Goal: Task Accomplishment & Management: Use online tool/utility

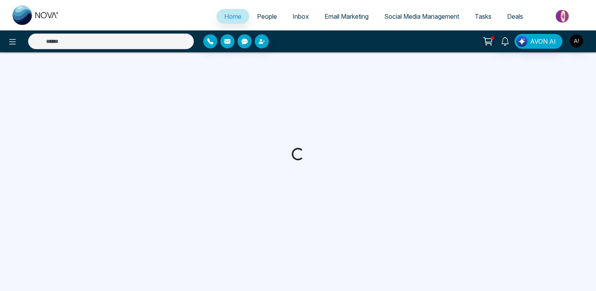
select select "*"
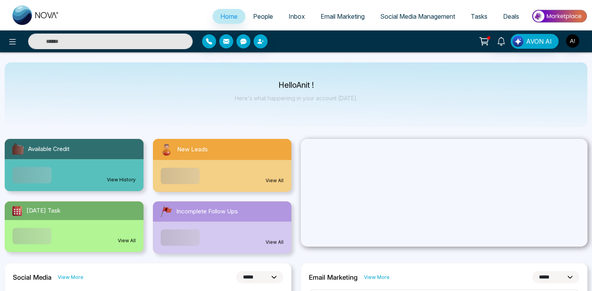
click at [325, 18] on span "Email Marketing" at bounding box center [343, 16] width 44 height 8
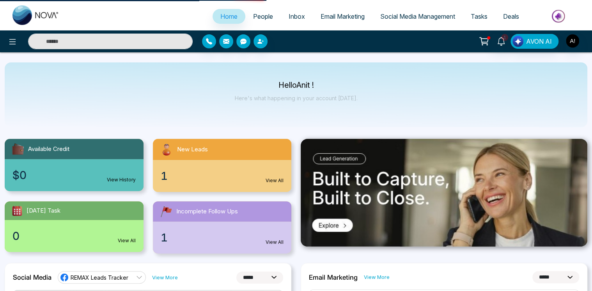
click at [325, 18] on span "Email Marketing" at bounding box center [343, 16] width 44 height 8
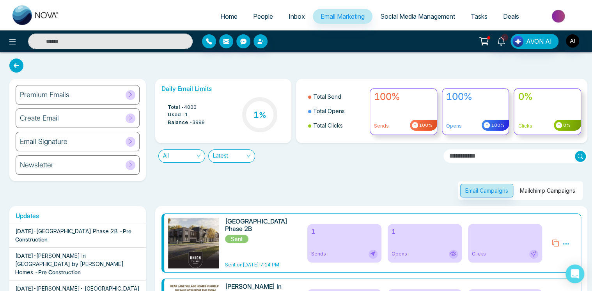
click at [130, 167] on icon at bounding box center [131, 165] width 6 height 6
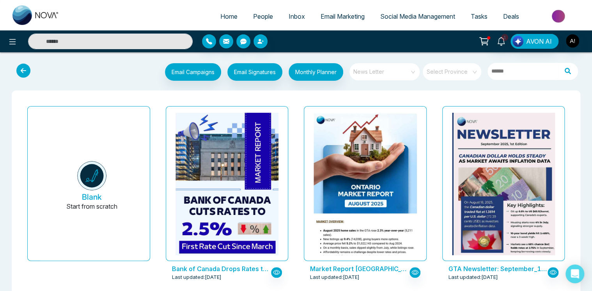
click at [404, 74] on span "News Letter" at bounding box center [385, 72] width 64 height 12
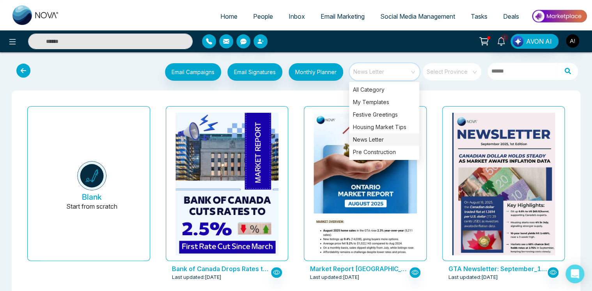
click at [443, 72] on input "search" at bounding box center [449, 69] width 44 height 12
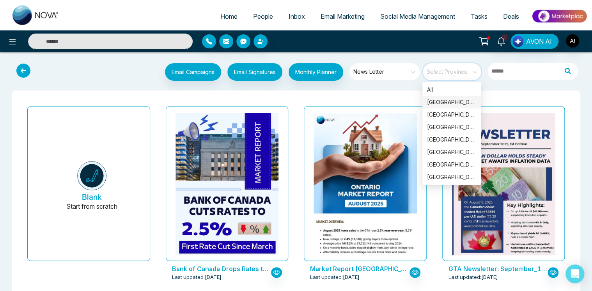
click at [439, 103] on div "[GEOGRAPHIC_DATA]" at bounding box center [451, 102] width 49 height 9
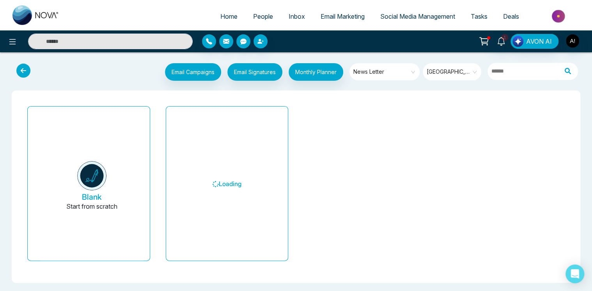
click at [108, 67] on div "Email Campaigns Start from scratch? View my campaigns Email Signatures Monthly …" at bounding box center [320, 72] width 526 height 19
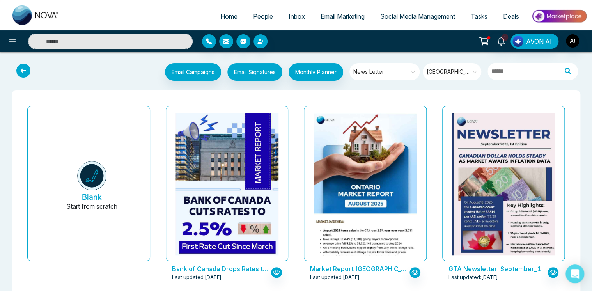
click at [443, 71] on span "[GEOGRAPHIC_DATA]" at bounding box center [453, 72] width 52 height 12
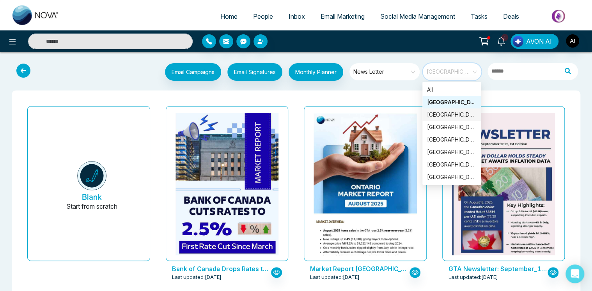
click at [438, 115] on div "[GEOGRAPHIC_DATA]" at bounding box center [451, 114] width 49 height 9
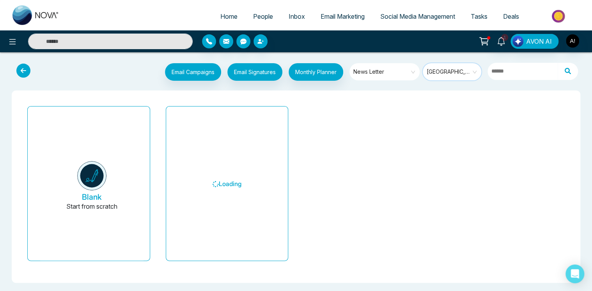
click at [85, 76] on div "Email Campaigns Start from scratch? View my campaigns Email Signatures Monthly …" at bounding box center [320, 72] width 526 height 19
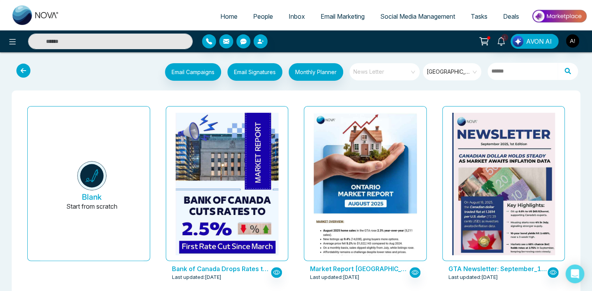
click at [370, 74] on span "News Letter" at bounding box center [385, 72] width 64 height 12
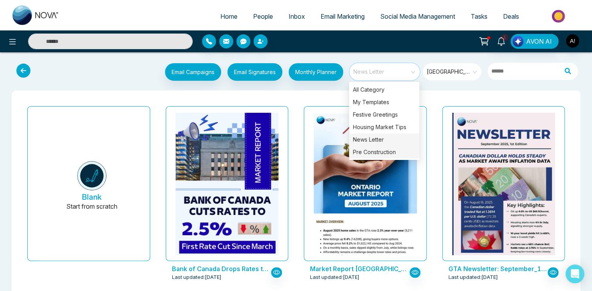
click at [367, 152] on div "Pre Construction" at bounding box center [384, 152] width 70 height 12
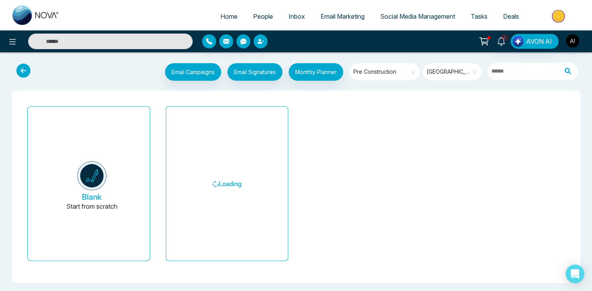
click at [80, 69] on div "Email Campaigns Start from scratch? View my campaigns Email Signatures Monthly …" at bounding box center [320, 72] width 526 height 19
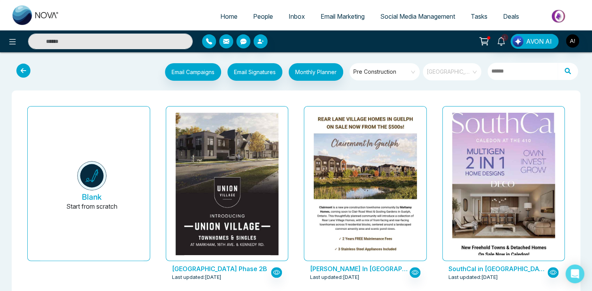
click at [443, 70] on span "[GEOGRAPHIC_DATA]" at bounding box center [453, 72] width 52 height 12
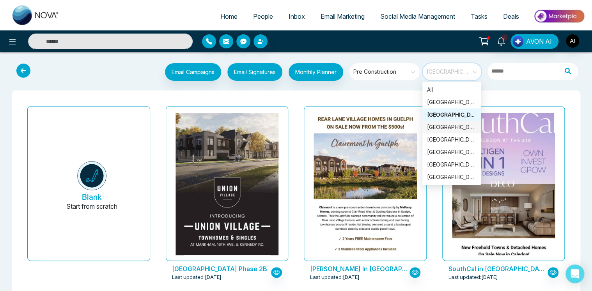
click at [438, 129] on div "[GEOGRAPHIC_DATA]" at bounding box center [451, 127] width 49 height 9
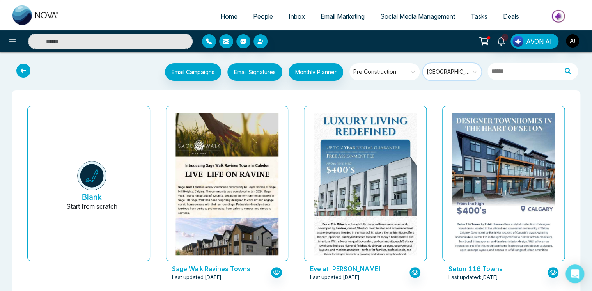
click at [97, 65] on div "Email Campaigns Start from scratch? View my campaigns Email Signatures Monthly …" at bounding box center [320, 72] width 526 height 19
click at [441, 73] on span "[GEOGRAPHIC_DATA]" at bounding box center [453, 72] width 52 height 12
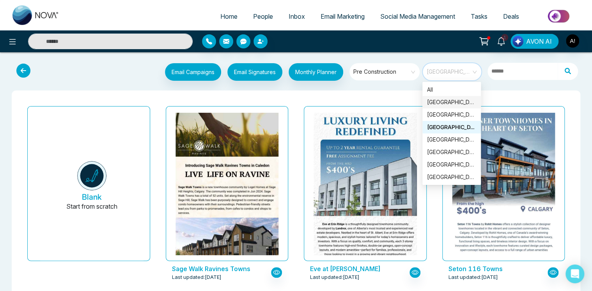
click at [437, 101] on div "[GEOGRAPHIC_DATA]" at bounding box center [451, 102] width 49 height 9
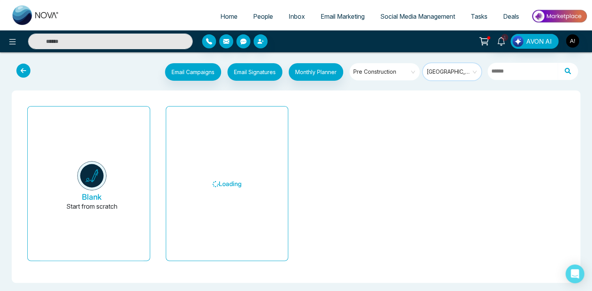
click at [79, 71] on div "Email Campaigns Start from scratch? View my campaigns Email Signatures Monthly …" at bounding box center [320, 72] width 526 height 19
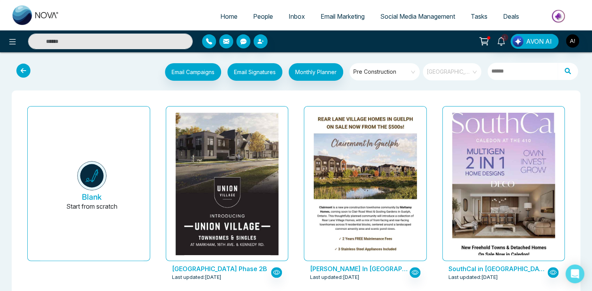
click at [438, 72] on span "[GEOGRAPHIC_DATA]" at bounding box center [453, 72] width 52 height 12
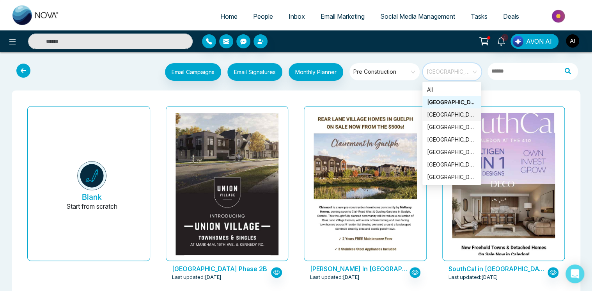
click at [437, 114] on div "[GEOGRAPHIC_DATA]" at bounding box center [451, 114] width 49 height 9
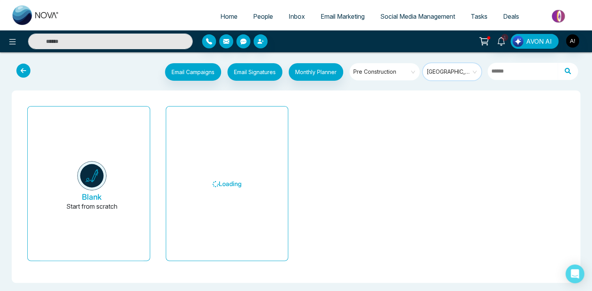
click at [105, 66] on div "Email Campaigns Start from scratch? View my campaigns Email Signatures Monthly …" at bounding box center [320, 72] width 526 height 19
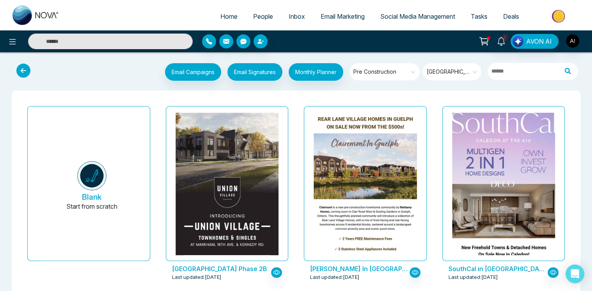
click at [383, 70] on span "Pre Construction" at bounding box center [385, 72] width 64 height 12
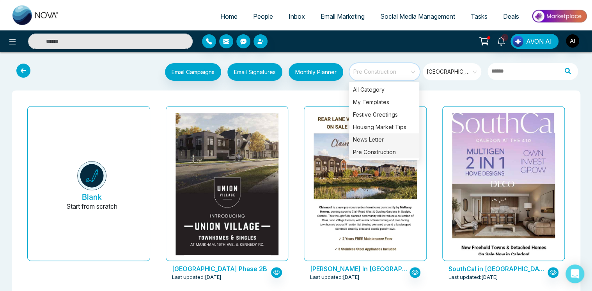
click at [373, 141] on div "News Letter" at bounding box center [384, 139] width 70 height 12
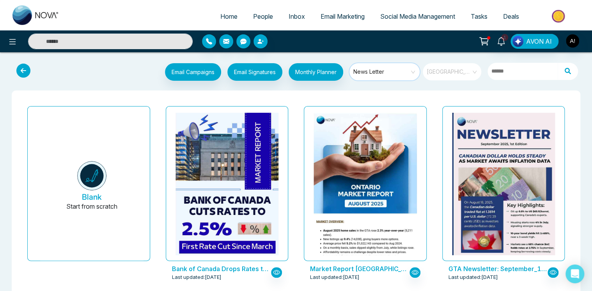
click at [454, 66] on span "[GEOGRAPHIC_DATA]" at bounding box center [453, 72] width 52 height 12
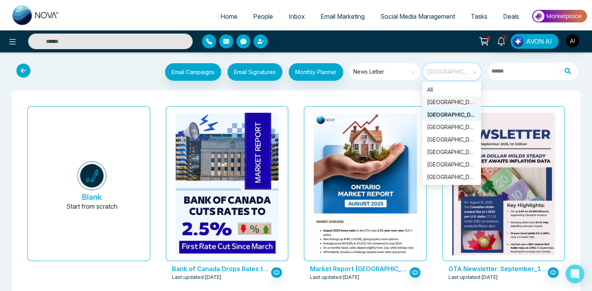
click at [440, 101] on div "[GEOGRAPHIC_DATA]" at bounding box center [451, 102] width 49 height 9
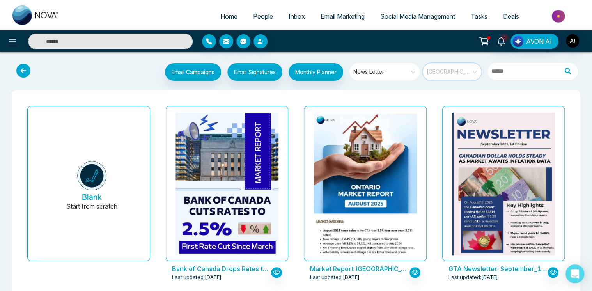
click at [444, 71] on span "[GEOGRAPHIC_DATA]" at bounding box center [453, 72] width 52 height 12
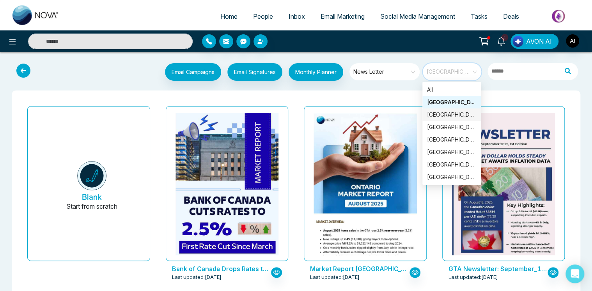
click at [445, 116] on div "[GEOGRAPHIC_DATA]" at bounding box center [451, 114] width 49 height 9
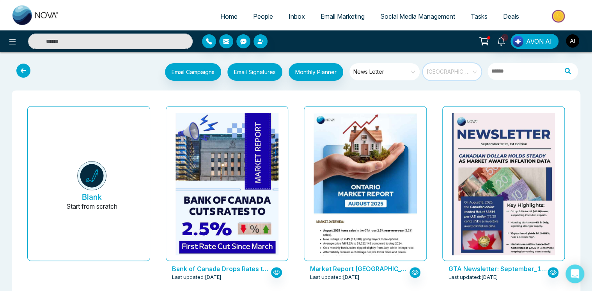
click at [447, 67] on span "[GEOGRAPHIC_DATA]" at bounding box center [453, 72] width 52 height 12
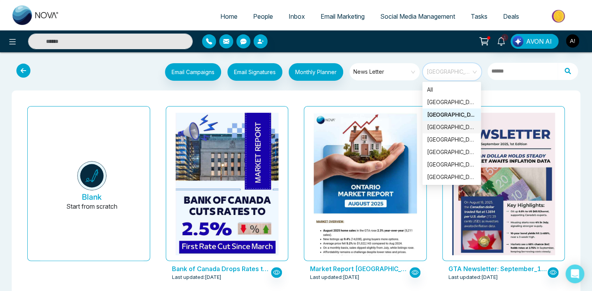
click at [441, 126] on div "[GEOGRAPHIC_DATA]" at bounding box center [451, 127] width 49 height 9
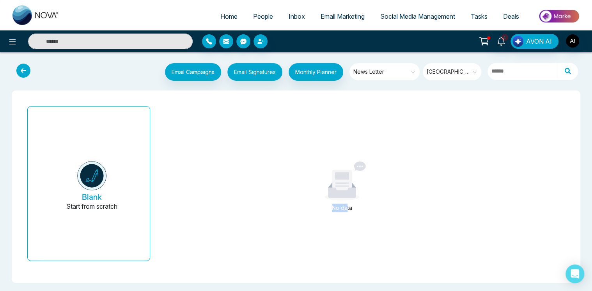
drag, startPoint x: 329, startPoint y: 206, endPoint x: 348, endPoint y: 206, distance: 18.7
click at [348, 206] on div "No data" at bounding box center [342, 208] width 72 height 9
click at [443, 70] on span "[GEOGRAPHIC_DATA]" at bounding box center [453, 72] width 52 height 12
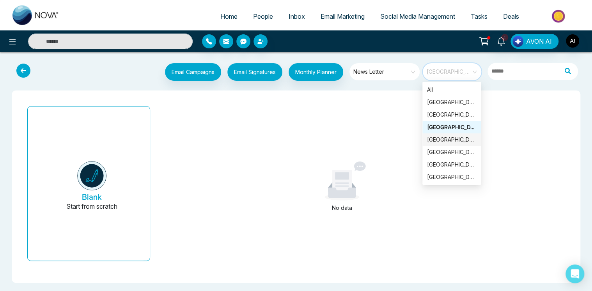
click at [122, 70] on div "Email Campaigns Start from scratch? View my campaigns Email Signatures Monthly …" at bounding box center [320, 72] width 526 height 19
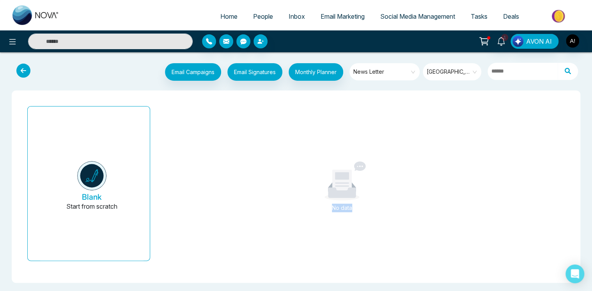
drag, startPoint x: 330, startPoint y: 206, endPoint x: 356, endPoint y: 214, distance: 26.9
click at [356, 214] on div "No data" at bounding box center [342, 186] width 368 height 167
click at [448, 72] on span "[GEOGRAPHIC_DATA]" at bounding box center [453, 72] width 52 height 12
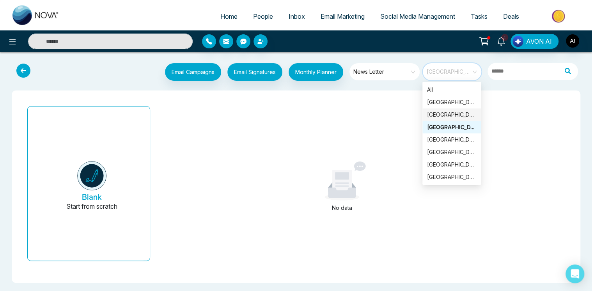
click at [438, 115] on div "[GEOGRAPHIC_DATA]" at bounding box center [451, 114] width 49 height 9
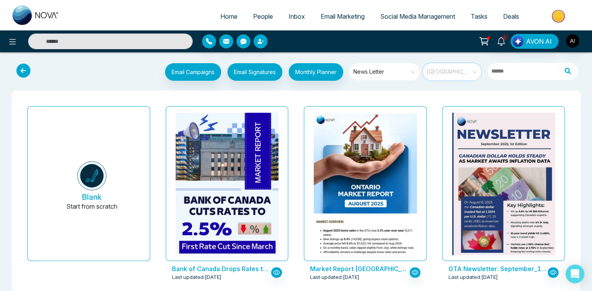
click at [445, 70] on span "[GEOGRAPHIC_DATA]" at bounding box center [453, 72] width 52 height 12
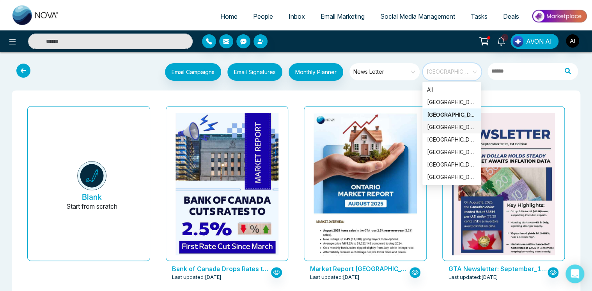
click at [437, 128] on div "[GEOGRAPHIC_DATA]" at bounding box center [451, 127] width 49 height 9
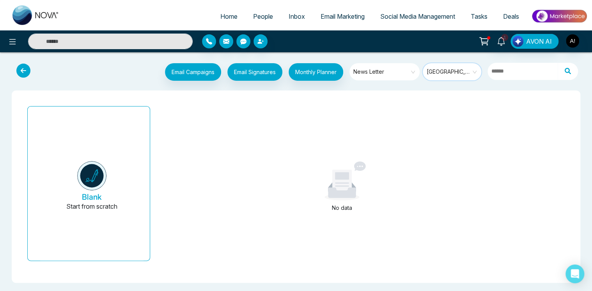
click at [438, 70] on span "[GEOGRAPHIC_DATA]" at bounding box center [453, 72] width 52 height 12
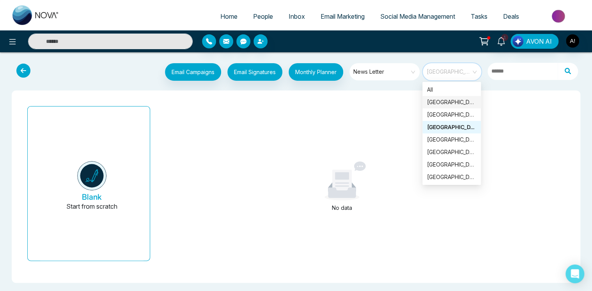
click at [436, 104] on div "[GEOGRAPHIC_DATA]" at bounding box center [451, 102] width 49 height 9
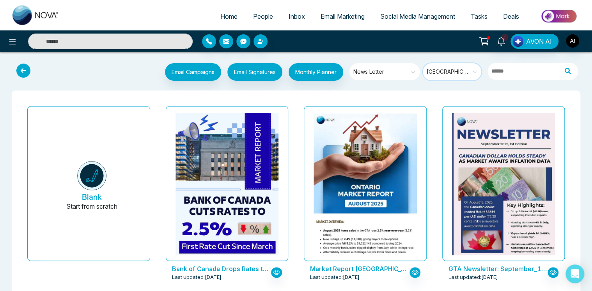
click at [451, 73] on span "[GEOGRAPHIC_DATA]" at bounding box center [453, 72] width 52 height 12
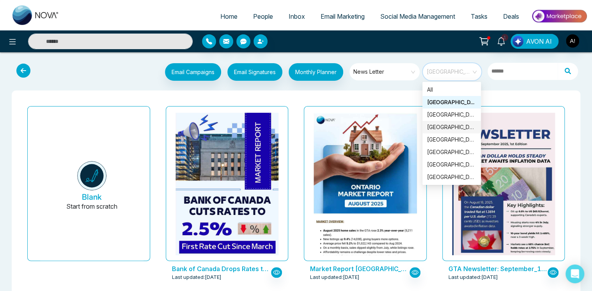
drag, startPoint x: 438, startPoint y: 117, endPoint x: 439, endPoint y: 130, distance: 12.9
click at [439, 130] on div "All [GEOGRAPHIC_DATA] [GEOGRAPHIC_DATA] [GEOGRAPHIC_DATA] [GEOGRAPHIC_DATA] [GE…" at bounding box center [451, 133] width 58 height 100
click at [440, 124] on div "[GEOGRAPHIC_DATA]" at bounding box center [451, 127] width 49 height 9
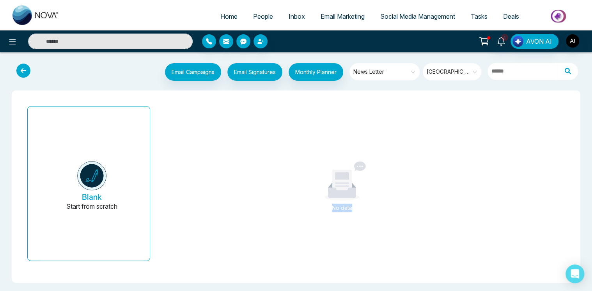
drag, startPoint x: 326, startPoint y: 211, endPoint x: 355, endPoint y: 207, distance: 29.4
click at [355, 207] on div "No data" at bounding box center [342, 208] width 72 height 9
click at [448, 68] on span "[GEOGRAPHIC_DATA]" at bounding box center [453, 72] width 52 height 12
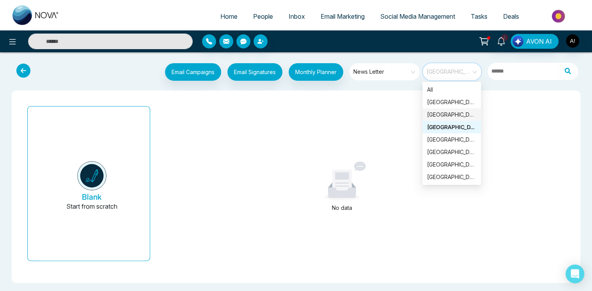
click at [436, 111] on div "[GEOGRAPHIC_DATA]" at bounding box center [451, 114] width 49 height 9
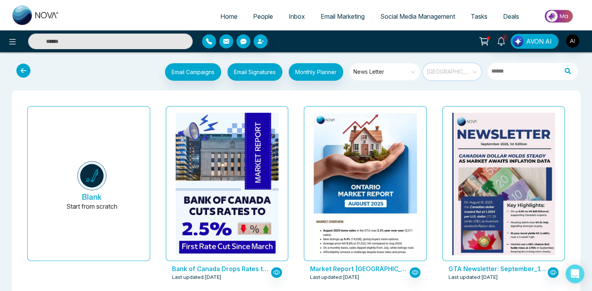
click at [441, 71] on span "[GEOGRAPHIC_DATA]" at bounding box center [453, 72] width 52 height 12
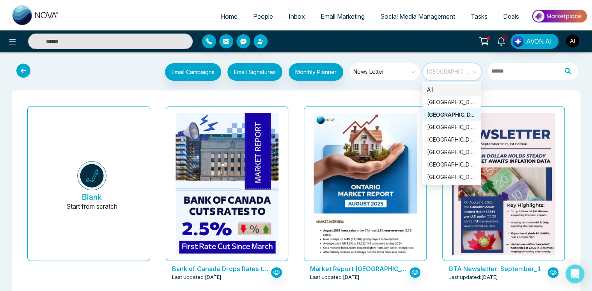
click at [441, 90] on div "All" at bounding box center [451, 89] width 49 height 9
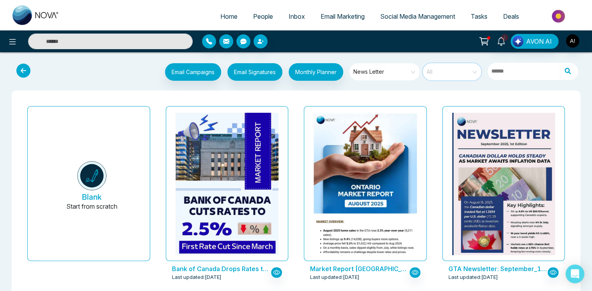
click at [448, 72] on span "All" at bounding box center [453, 72] width 52 height 12
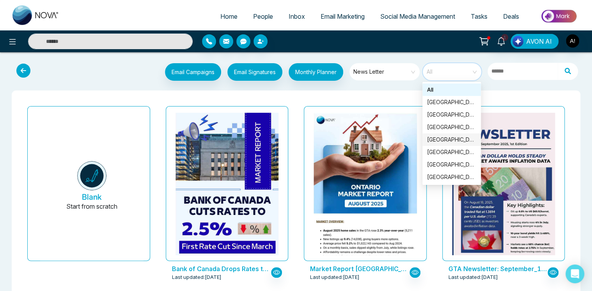
click at [372, 74] on span "News Letter" at bounding box center [385, 72] width 64 height 12
